Goal: Transaction & Acquisition: Purchase product/service

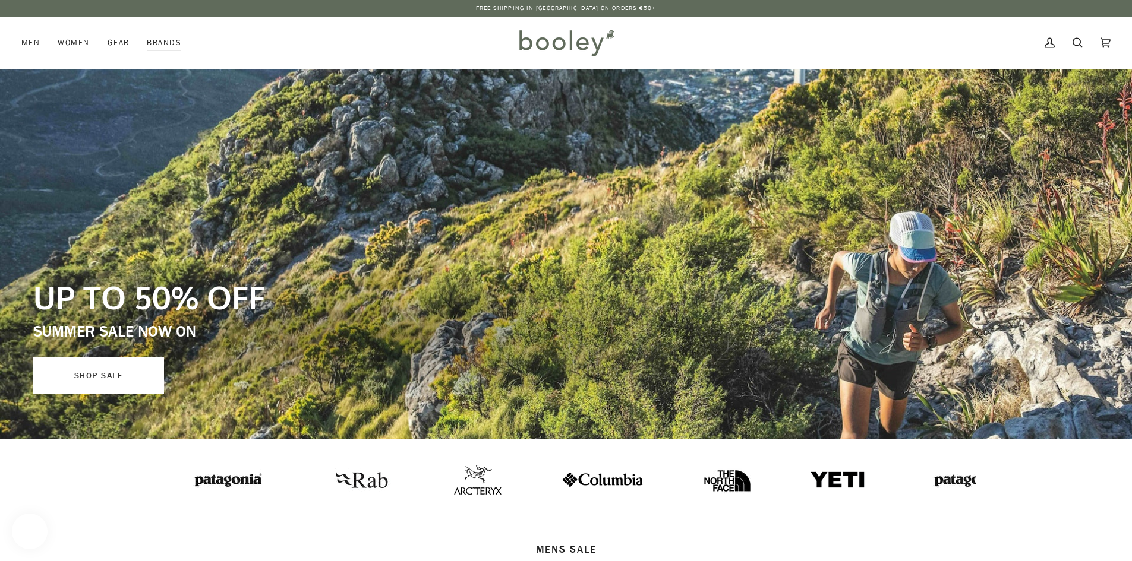
click at [96, 378] on link "SHOP SALE" at bounding box center [98, 376] width 131 height 37
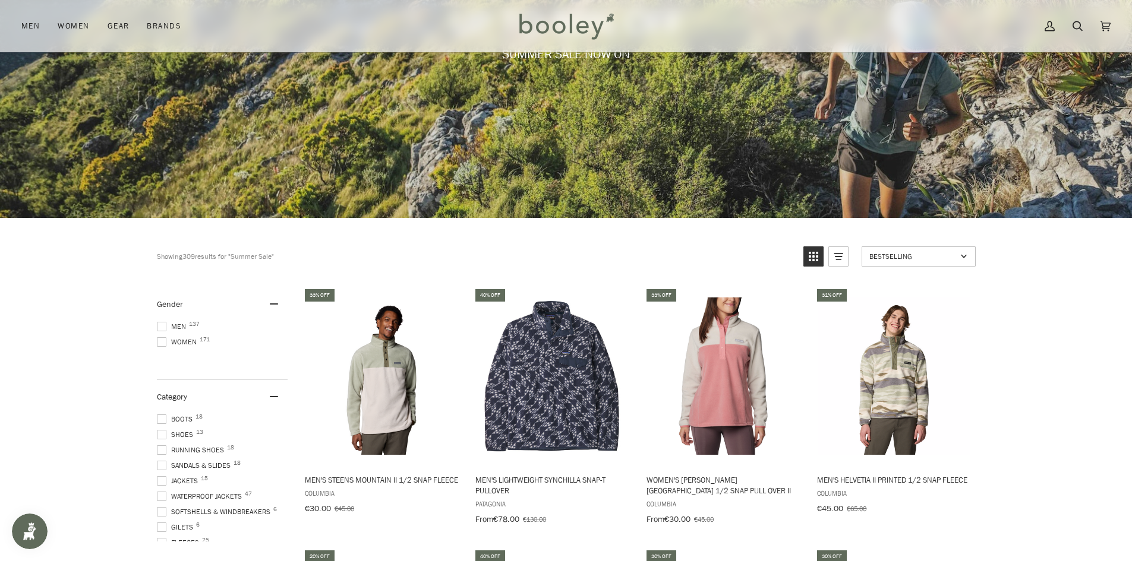
scroll to position [238, 0]
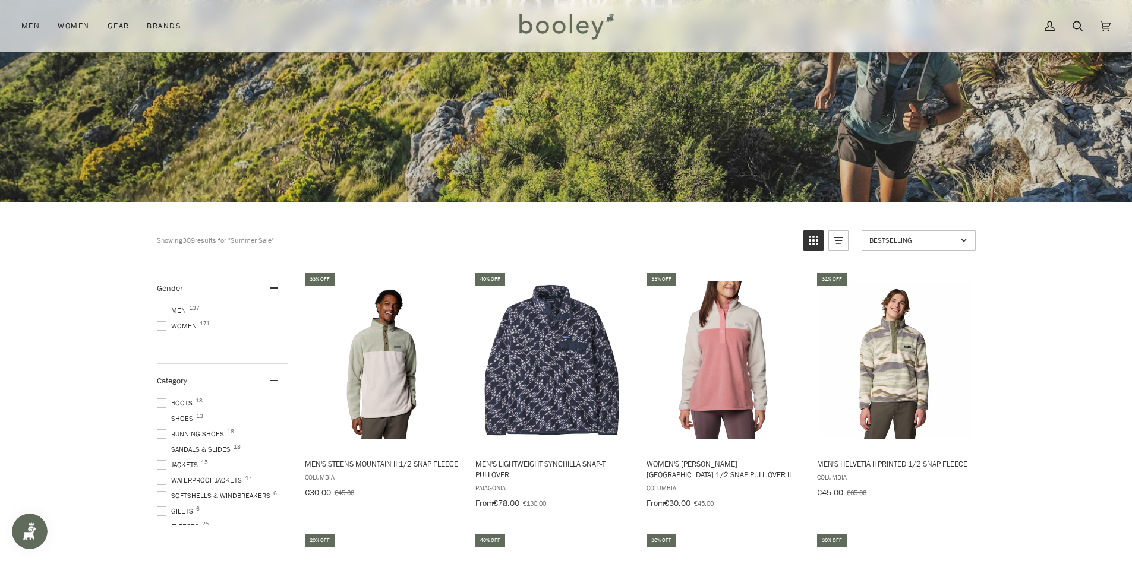
click at [167, 309] on span "Men 137" at bounding box center [173, 310] width 33 height 11
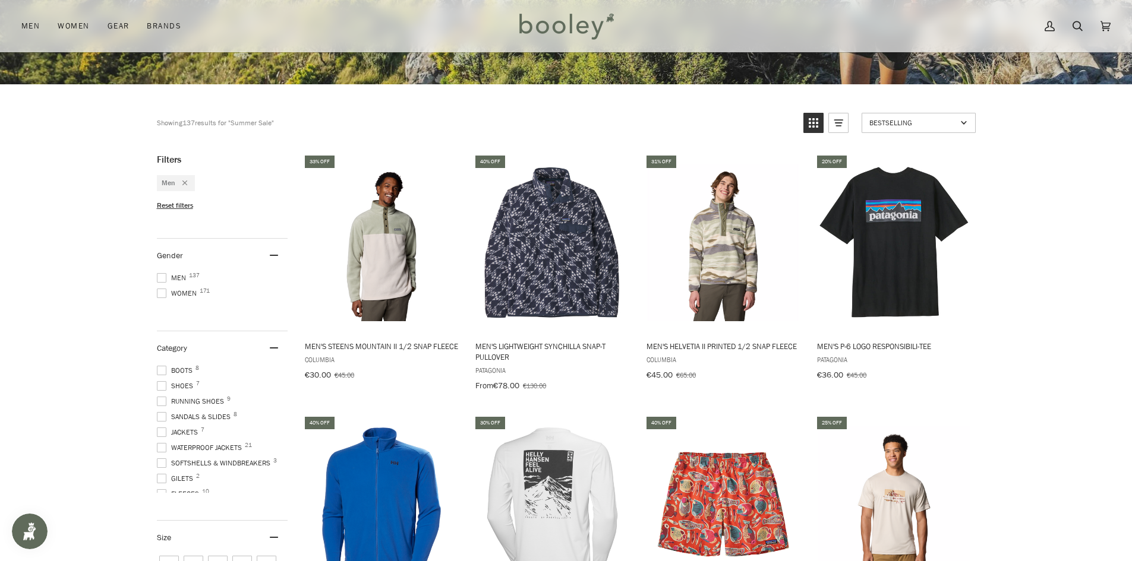
scroll to position [356, 0]
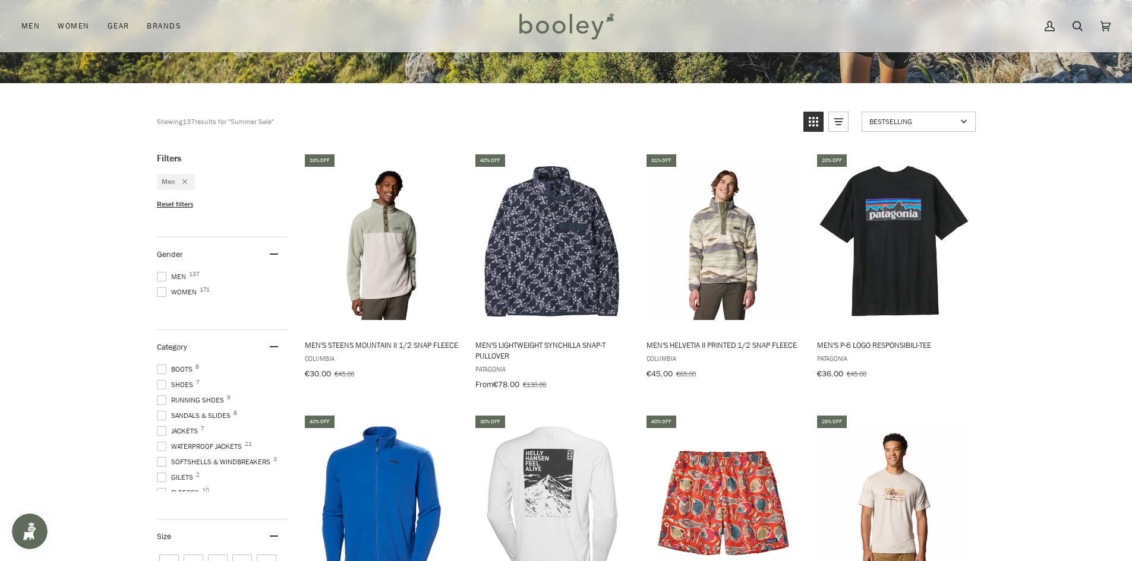
click at [159, 367] on span at bounding box center [162, 370] width 10 height 10
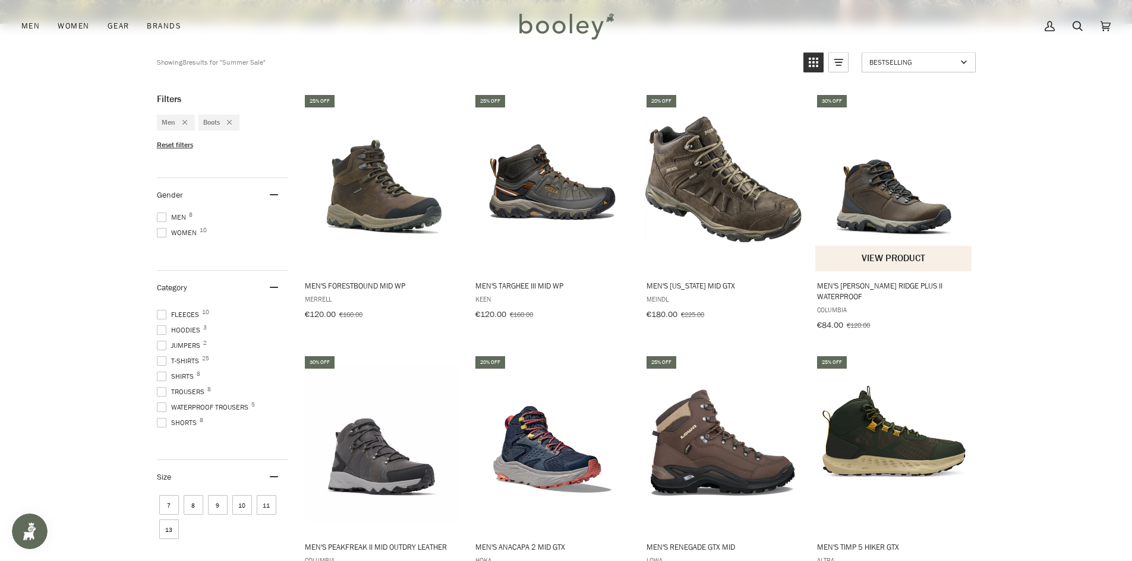
scroll to position [356, 0]
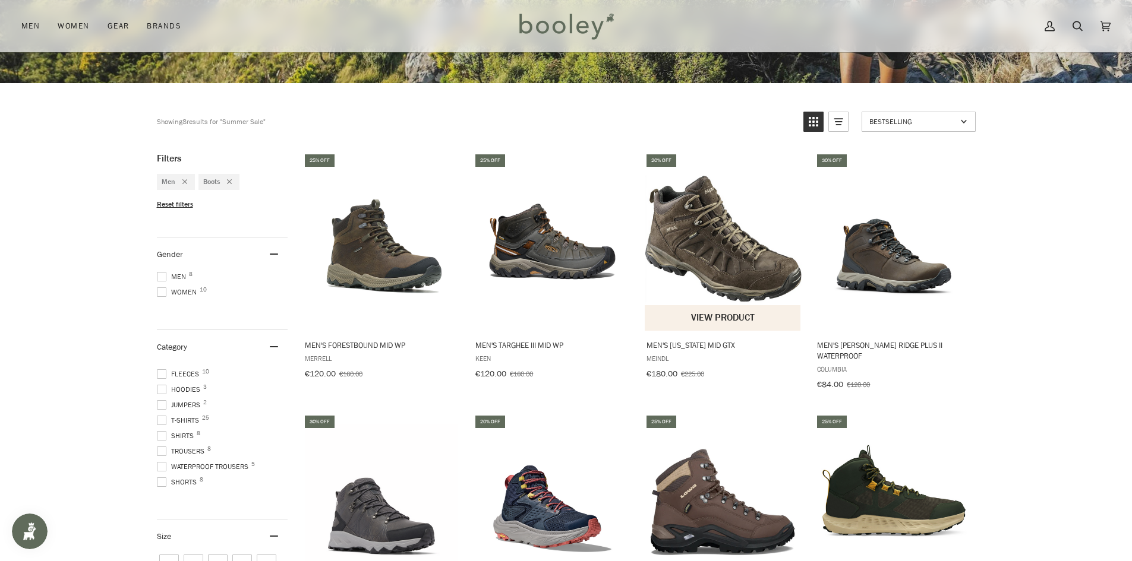
click at [731, 314] on button "View product" at bounding box center [723, 318] width 156 height 26
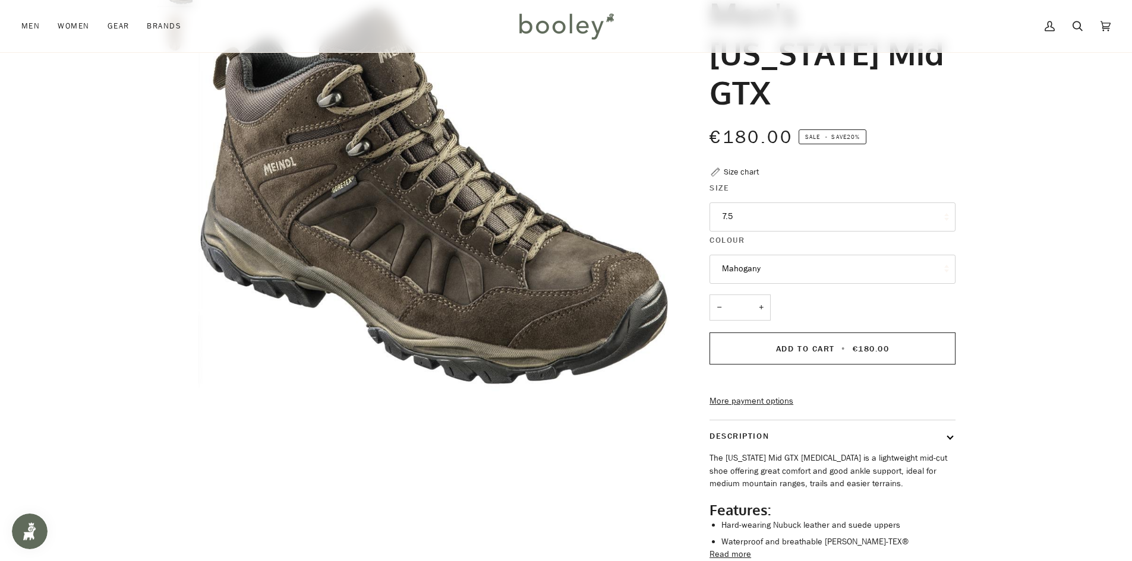
scroll to position [119, 0]
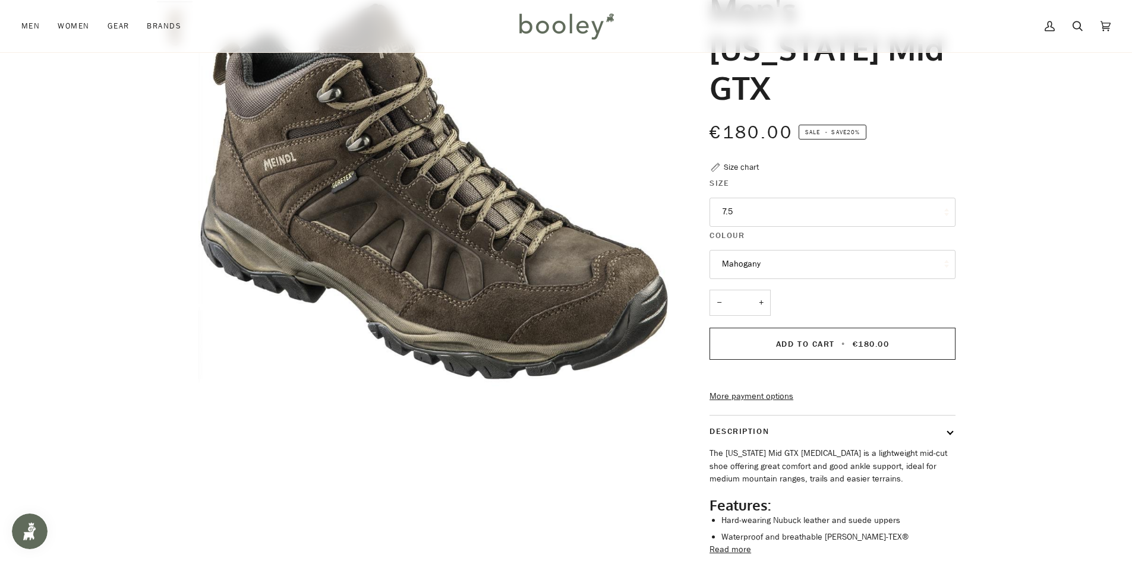
click at [738, 198] on button "7.5" at bounding box center [832, 212] width 246 height 29
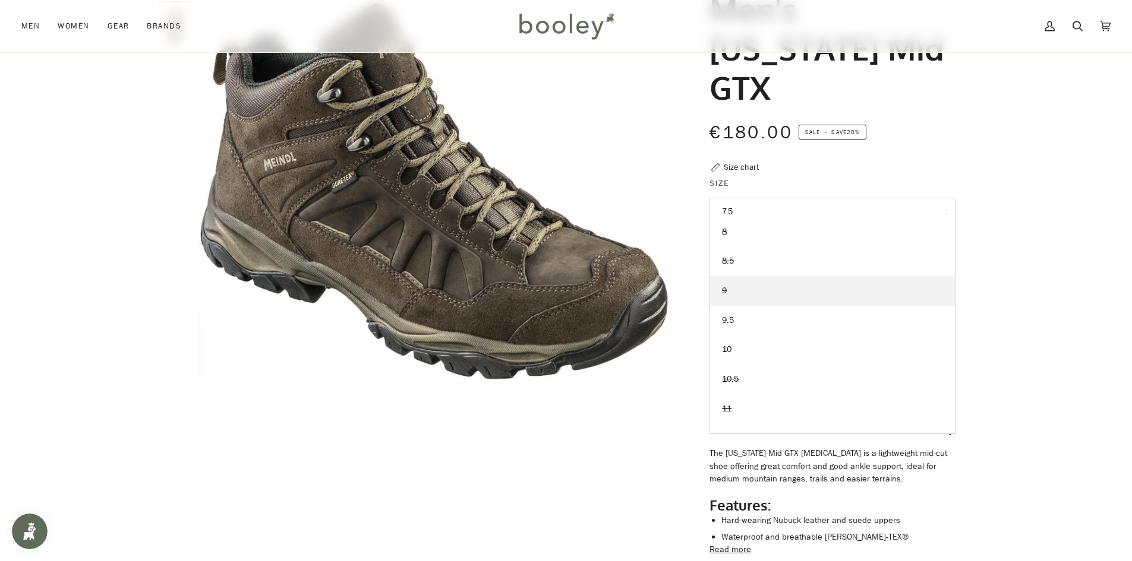
scroll to position [88, 0]
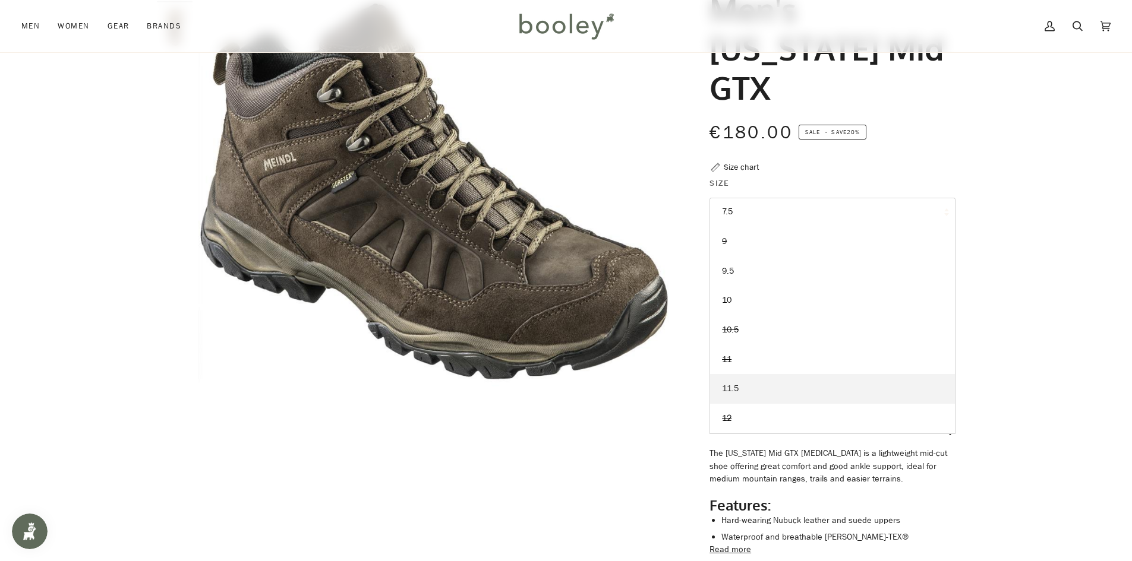
click at [749, 374] on link "11.5" at bounding box center [832, 389] width 245 height 30
